Goal: Transaction & Acquisition: Purchase product/service

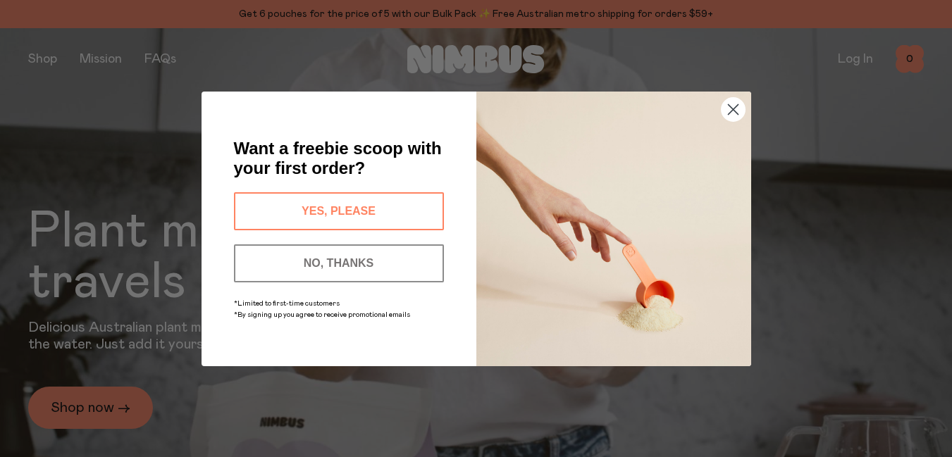
click at [407, 213] on button "YES, PLEASE" at bounding box center [339, 211] width 210 height 38
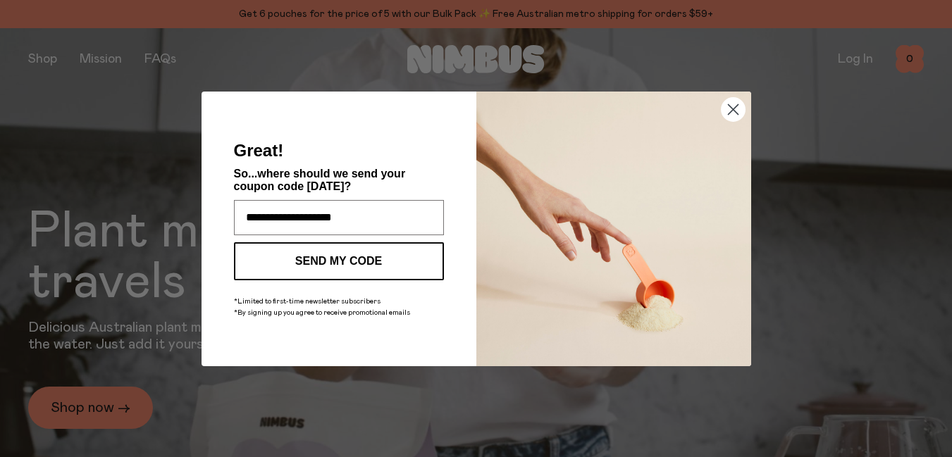
type input "**********"
click at [409, 260] on button "SEND MY CODE" at bounding box center [339, 261] width 210 height 38
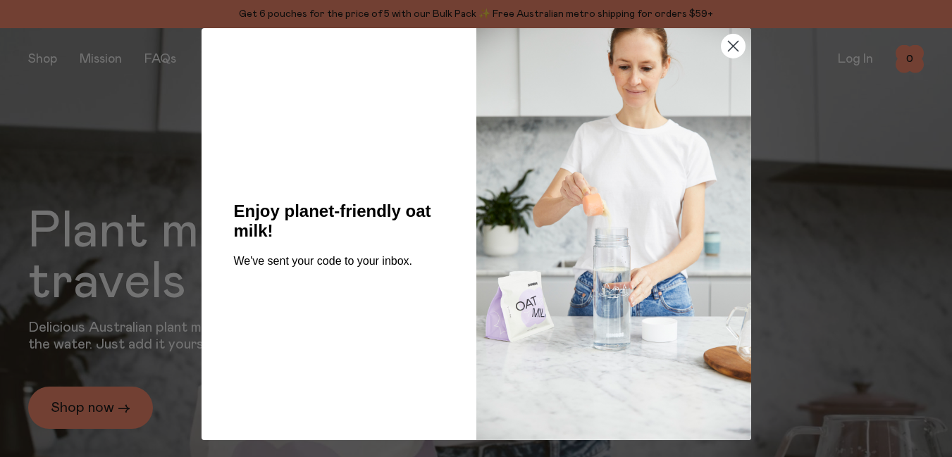
click at [730, 45] on circle "Close dialog" at bounding box center [732, 46] width 23 height 23
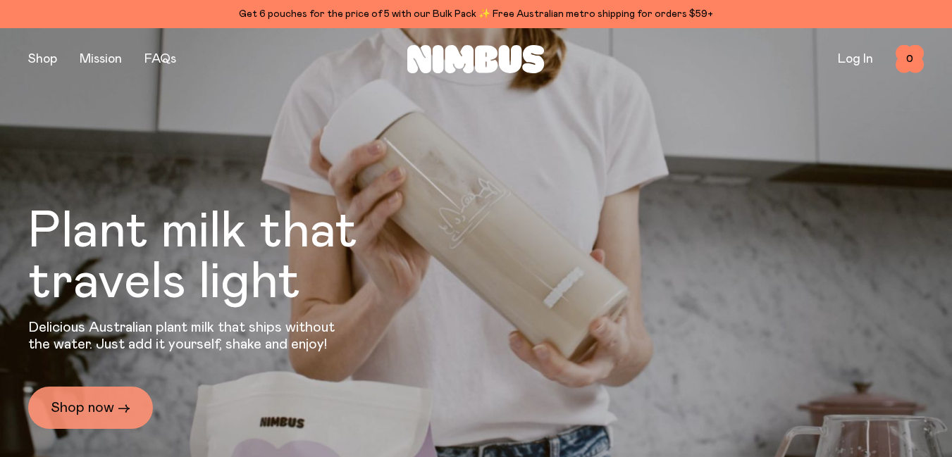
click at [104, 404] on link "Shop now →" at bounding box center [90, 408] width 125 height 42
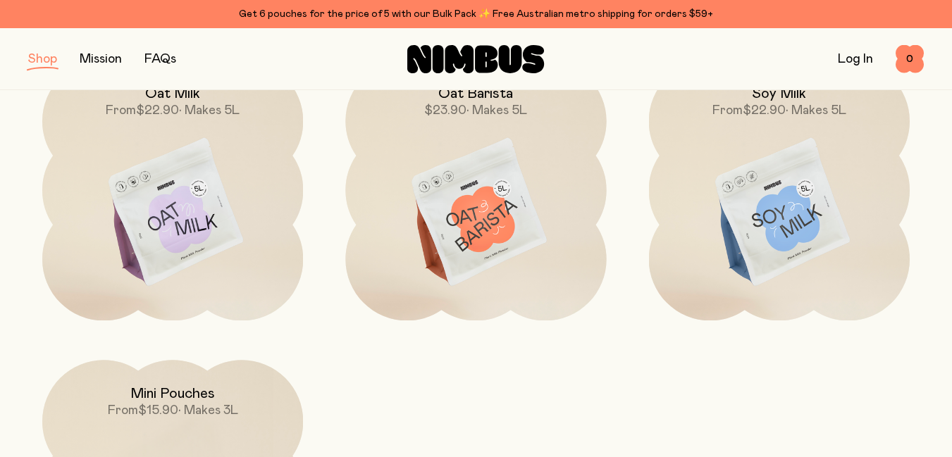
scroll to position [247, 0]
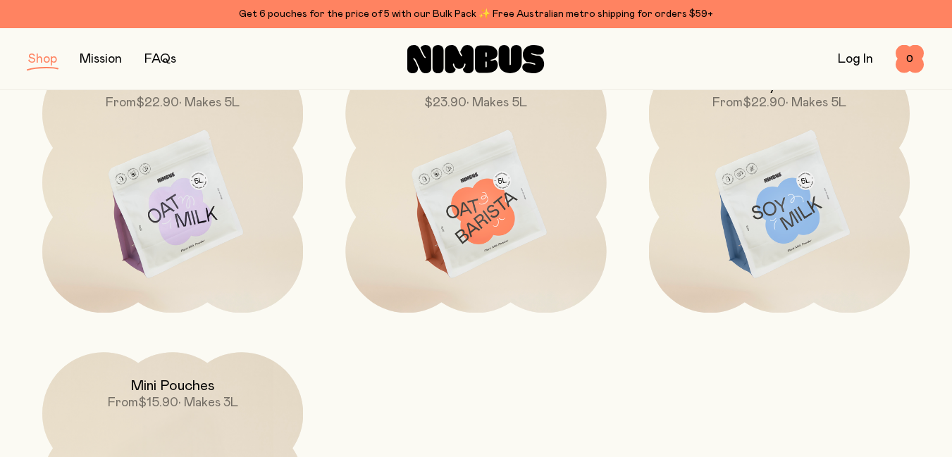
click at [806, 190] on img at bounding box center [779, 205] width 261 height 306
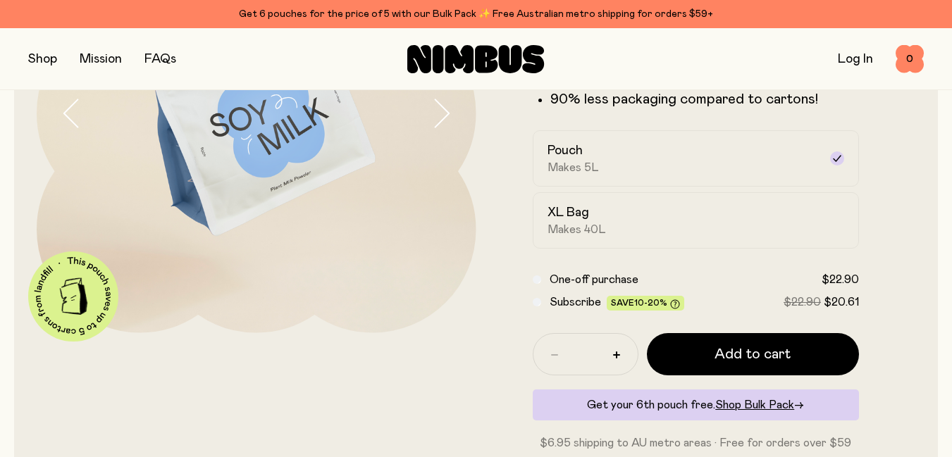
scroll to position [250, 0]
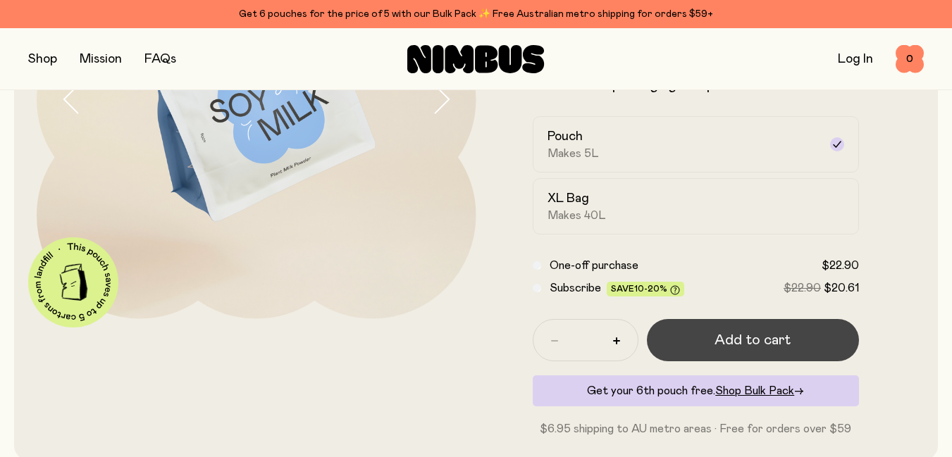
click at [746, 340] on span "Add to cart" at bounding box center [752, 340] width 76 height 20
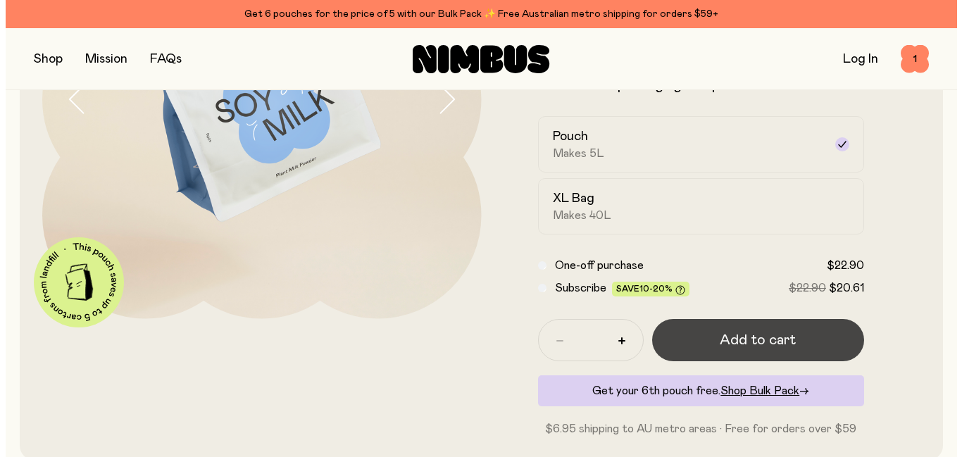
scroll to position [0, 0]
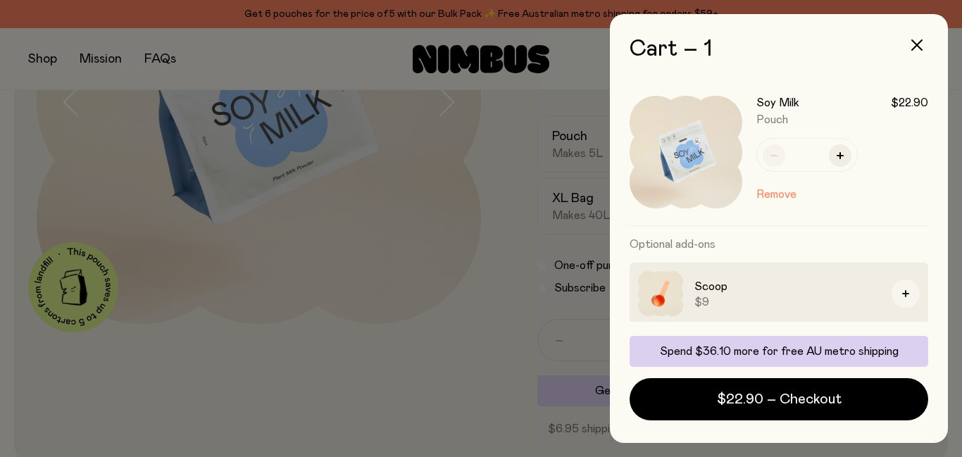
click at [903, 295] on icon "button" at bounding box center [906, 293] width 7 height 7
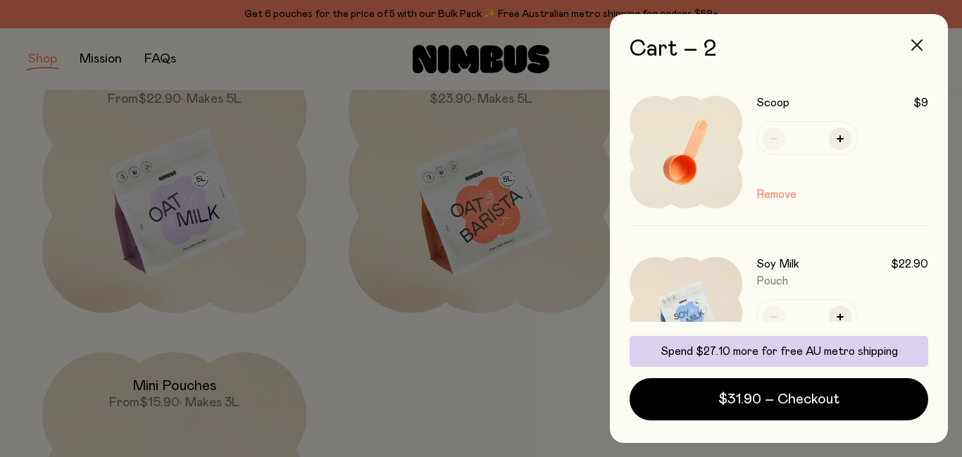
click at [919, 34] on button "button" at bounding box center [917, 45] width 34 height 34
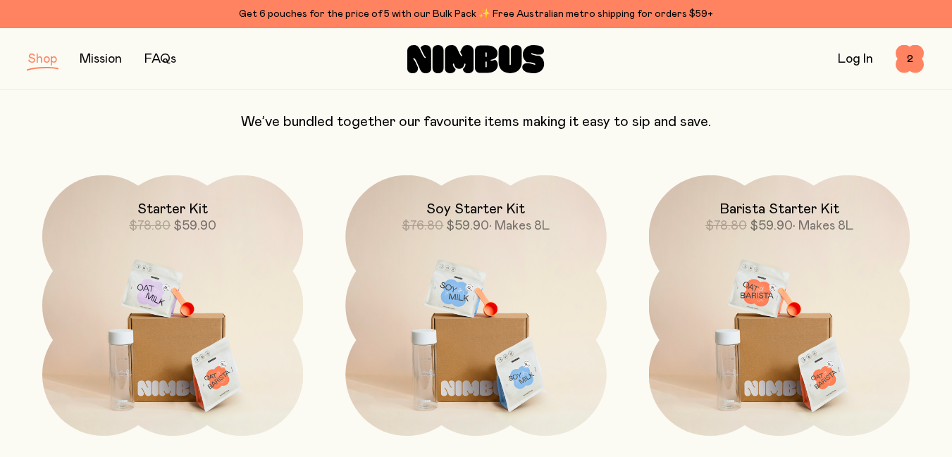
scroll to position [913, 0]
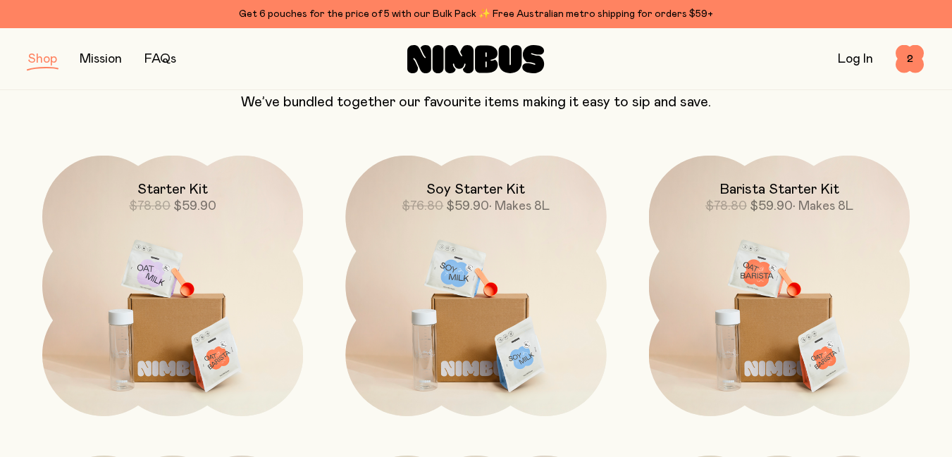
click at [509, 328] on img at bounding box center [475, 309] width 261 height 306
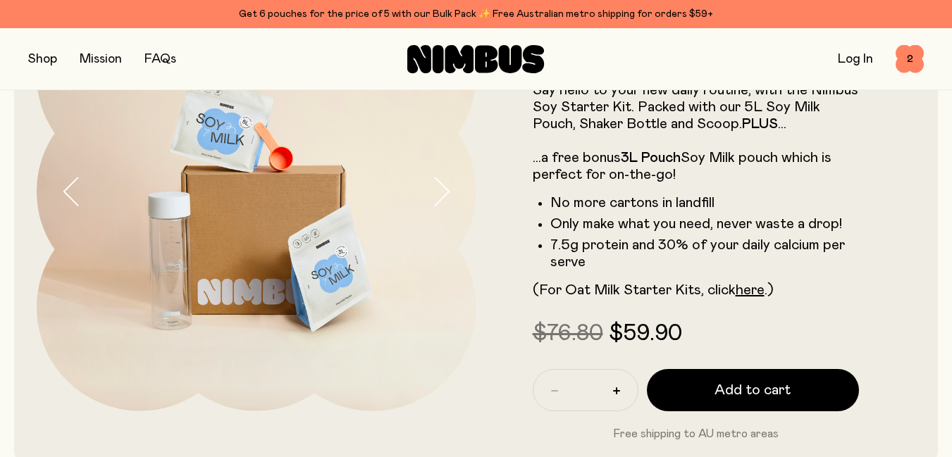
scroll to position [161, 0]
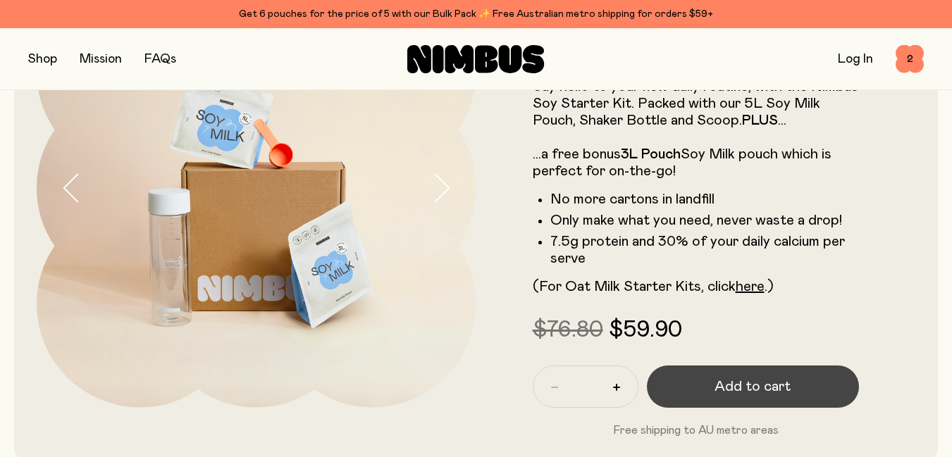
click at [762, 385] on span "Add to cart" at bounding box center [752, 387] width 76 height 20
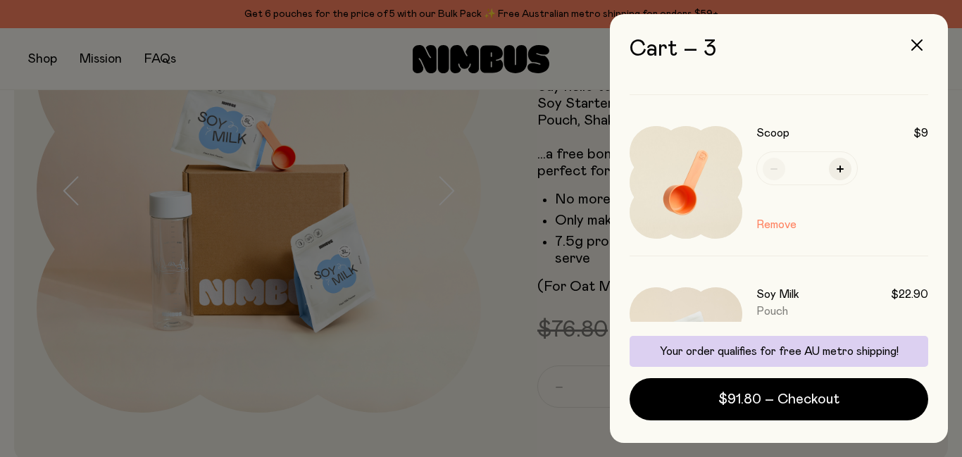
scroll to position [136, 0]
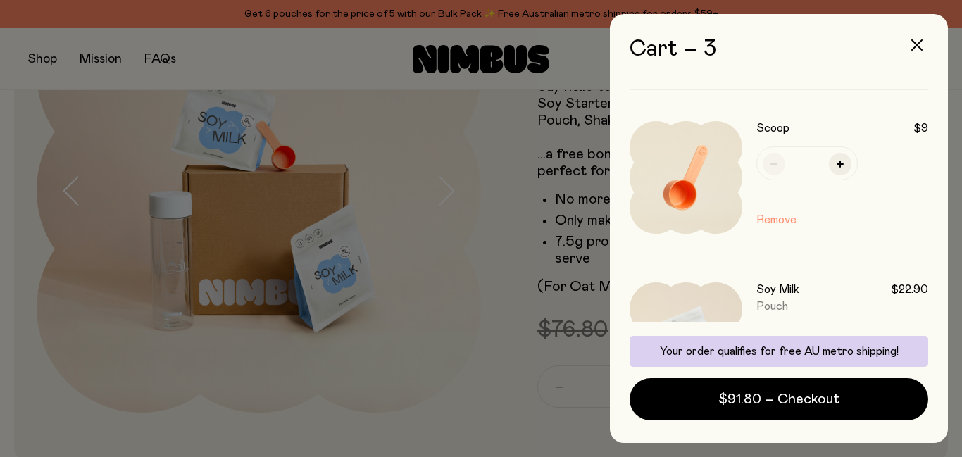
click at [780, 221] on button "Remove" at bounding box center [777, 219] width 40 height 17
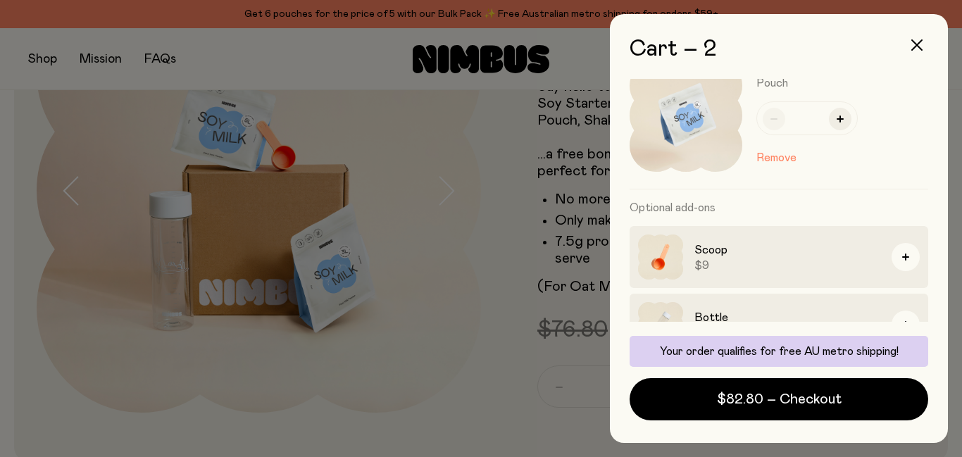
scroll to position [199, 0]
click at [791, 163] on button "Remove" at bounding box center [777, 157] width 40 height 17
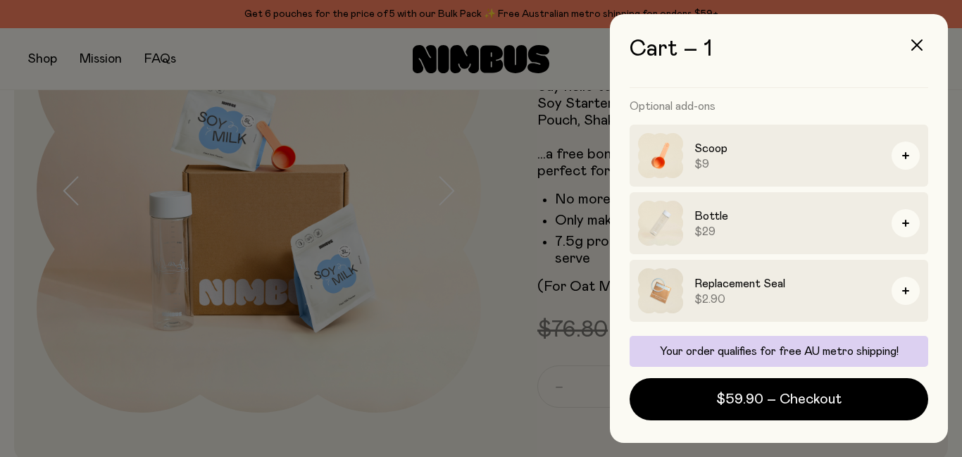
scroll to position [92, 0]
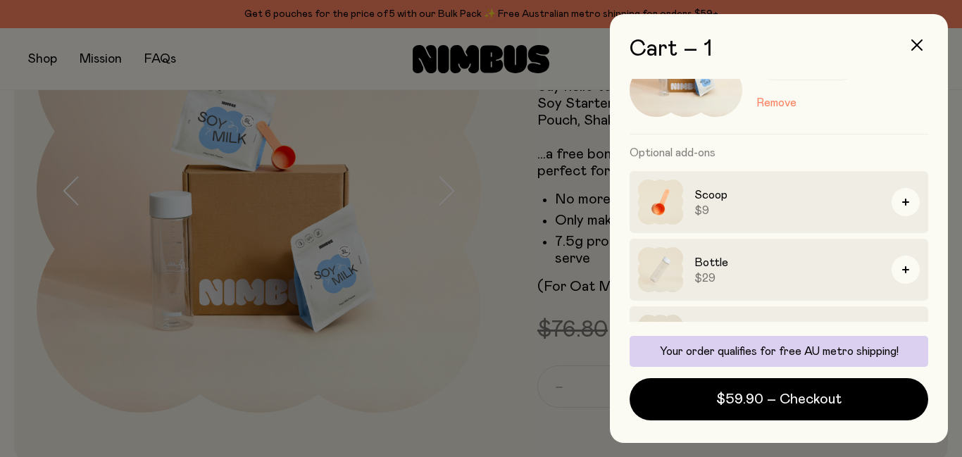
click at [426, 357] on div at bounding box center [481, 228] width 962 height 457
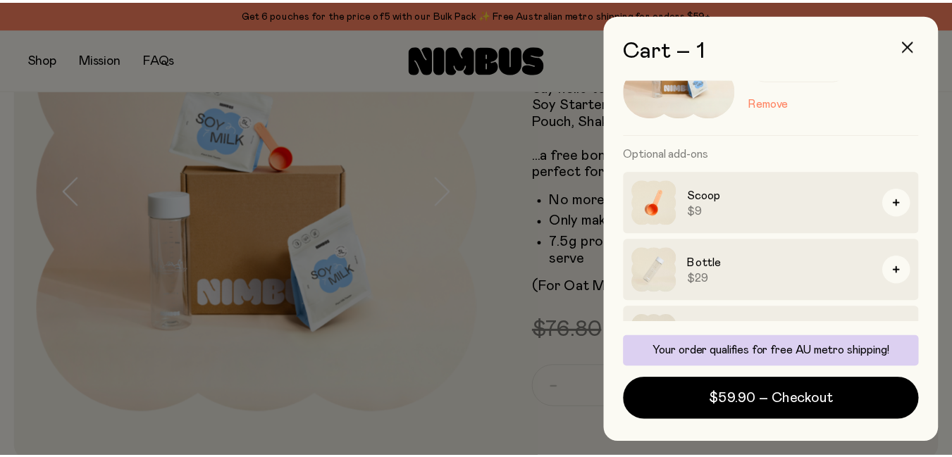
scroll to position [161, 0]
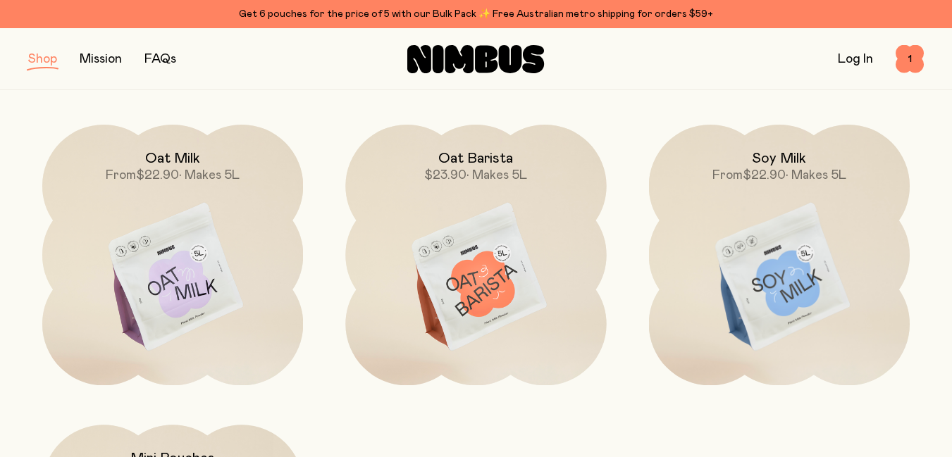
scroll to position [171, 0]
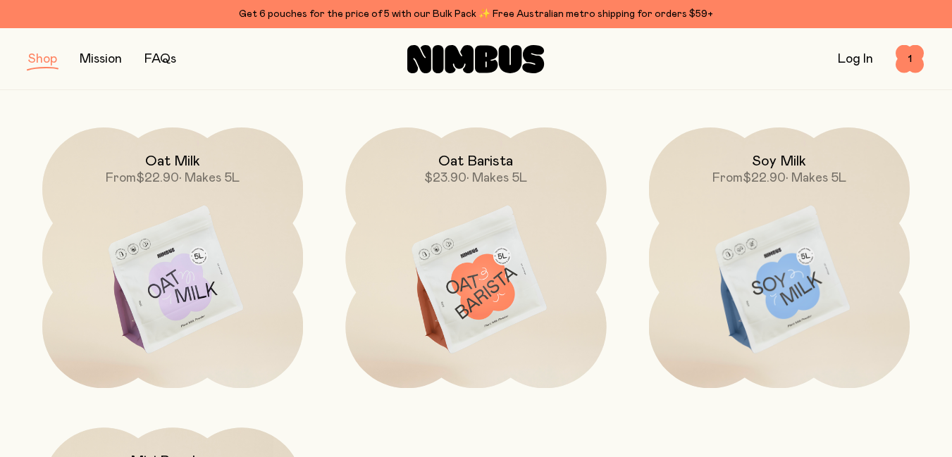
click at [203, 297] on img at bounding box center [172, 281] width 261 height 306
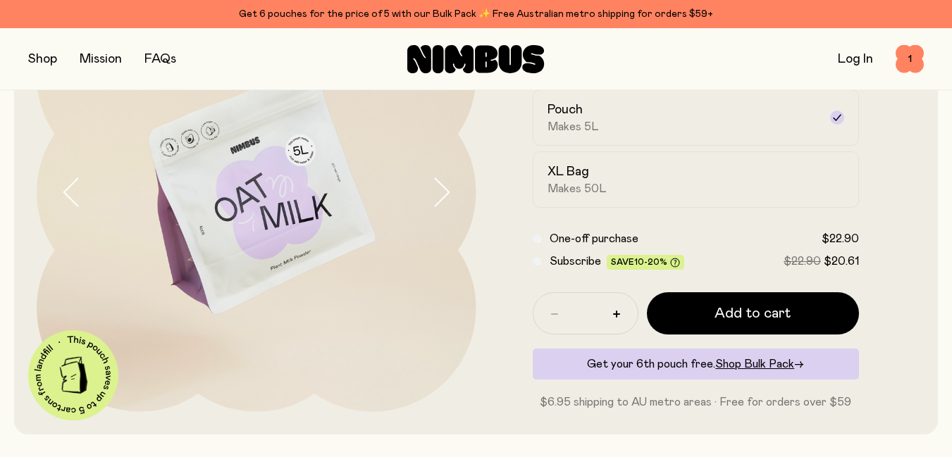
scroll to position [161, 0]
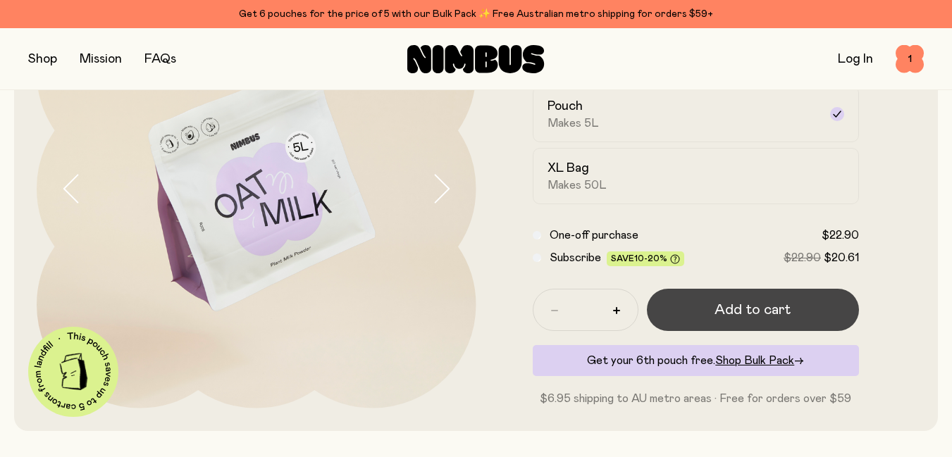
click at [753, 319] on span "Add to cart" at bounding box center [752, 310] width 76 height 20
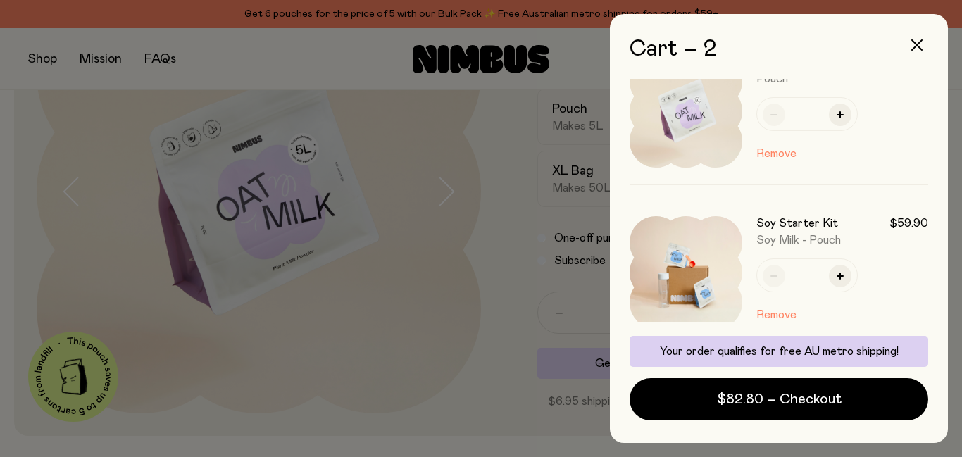
scroll to position [0, 0]
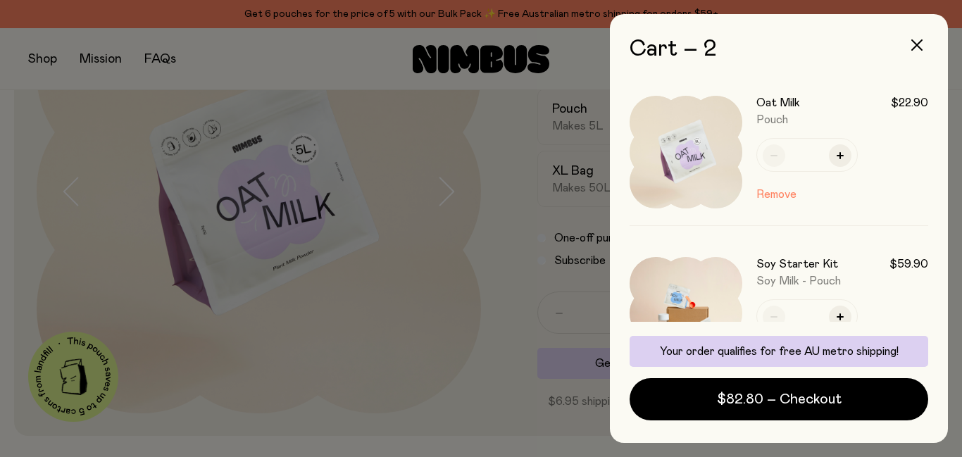
click at [889, 308] on div "Soy Starter Kit $59.90 Soy Milk - Pouch *" at bounding box center [843, 295] width 172 height 76
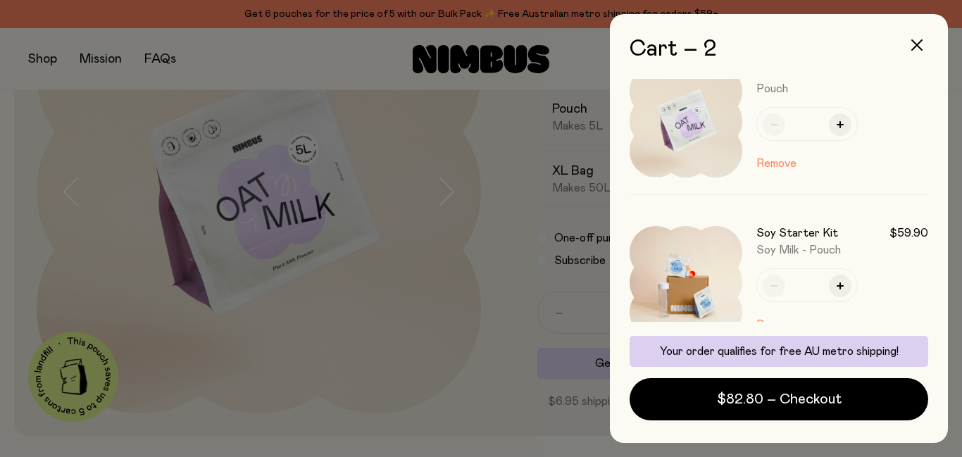
scroll to position [39, 0]
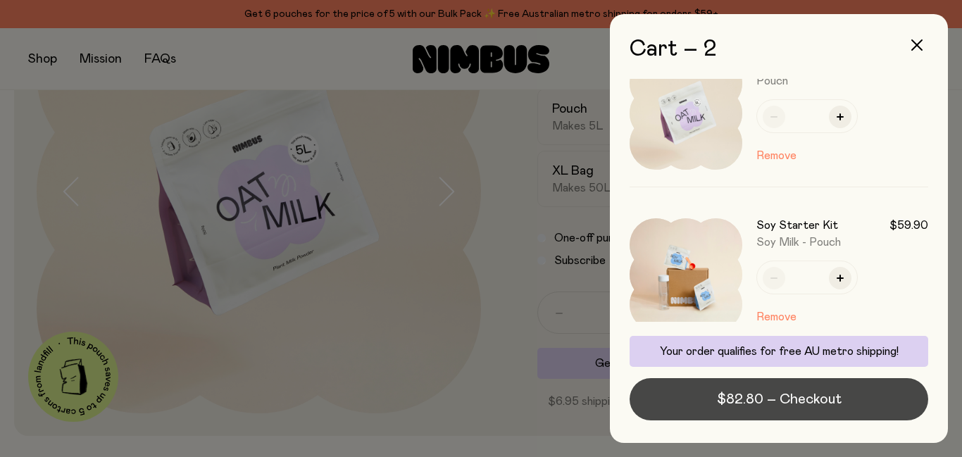
click at [821, 403] on span "$82.80 – Checkout" at bounding box center [779, 400] width 125 height 20
